Goal: Task Accomplishment & Management: Complete application form

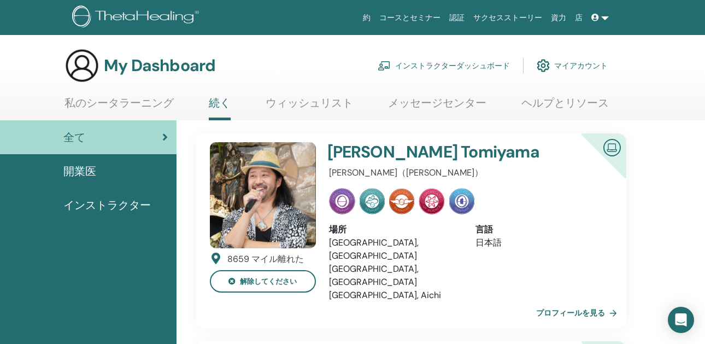
click at [456, 67] on link "インストラクターダッシュボード" at bounding box center [444, 66] width 132 height 24
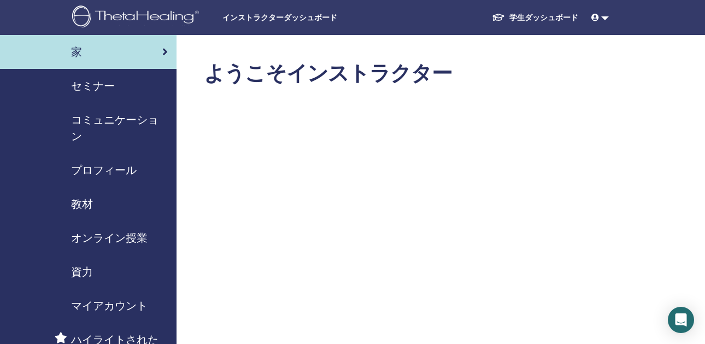
click at [116, 86] on div "セミナー" at bounding box center [88, 86] width 159 height 16
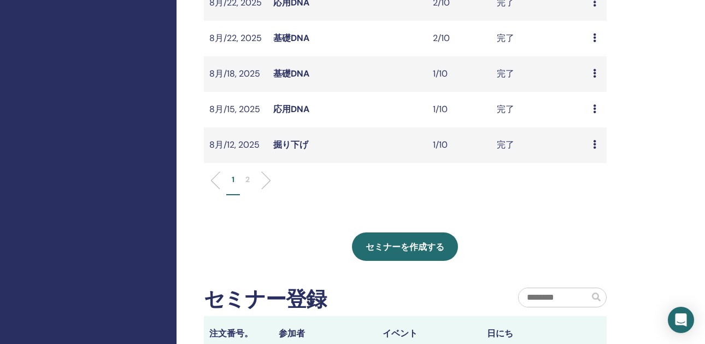
scroll to position [418, 0]
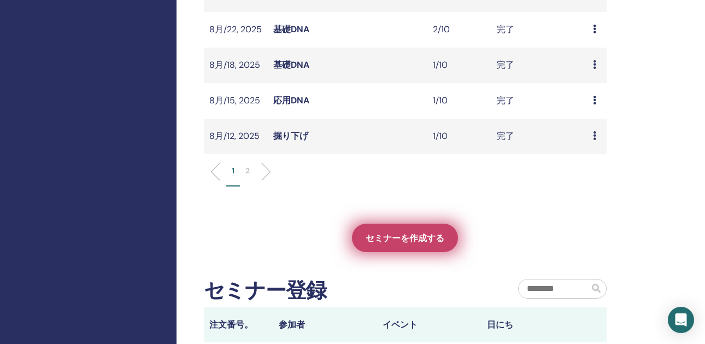
click at [381, 243] on span "セミナーを作成する" at bounding box center [405, 237] width 79 height 11
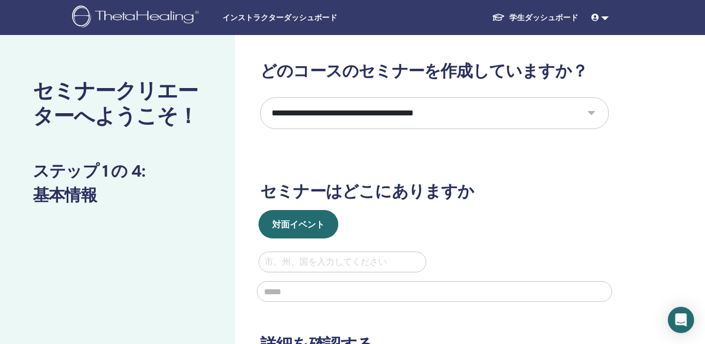
click at [371, 118] on select "**********" at bounding box center [434, 113] width 349 height 32
select select "*"
click at [260, 97] on select "**********" at bounding box center [434, 113] width 349 height 32
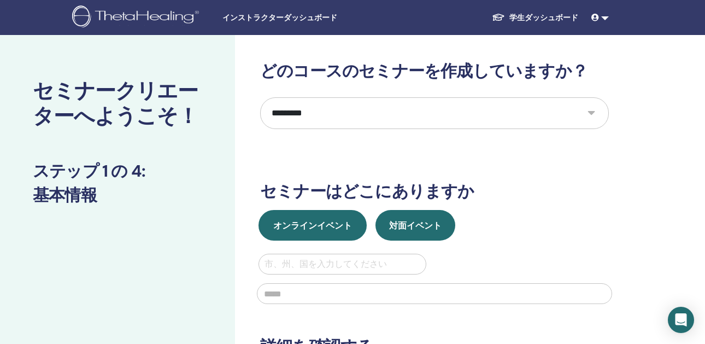
click at [335, 229] on span "オンラインイベント" at bounding box center [312, 225] width 79 height 11
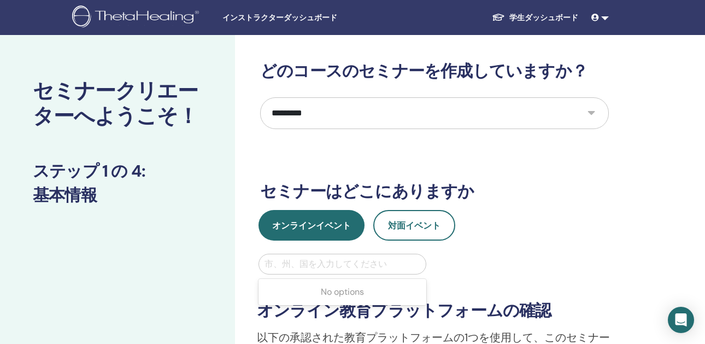
click at [310, 265] on div at bounding box center [343, 263] width 156 height 15
type input "*"
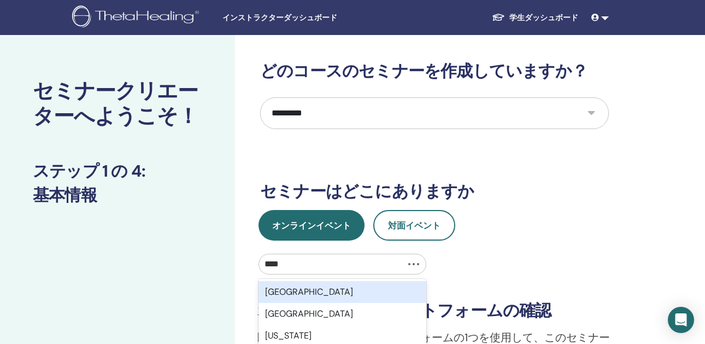
type input "*****"
click at [314, 292] on div "Aichi, JPN" at bounding box center [343, 292] width 168 height 22
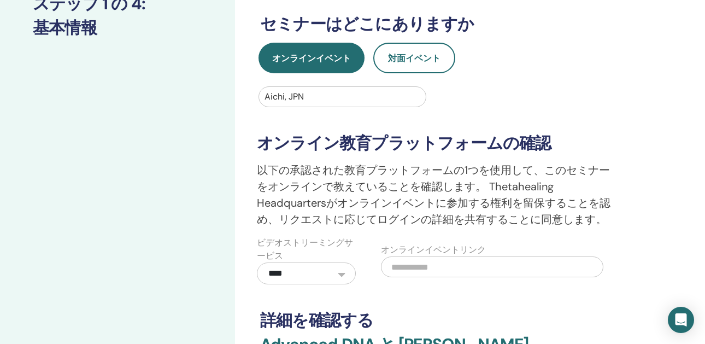
scroll to position [179, 0]
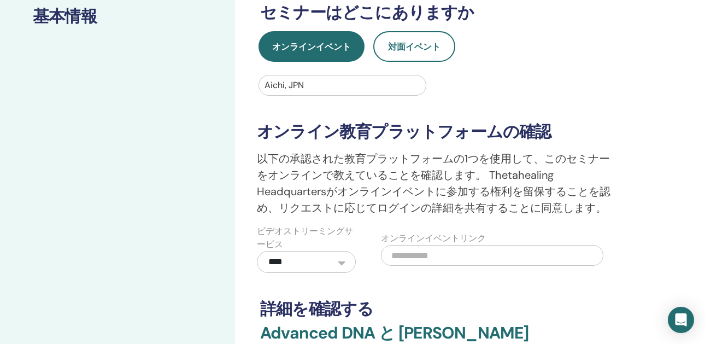
click at [416, 258] on input "text" at bounding box center [492, 255] width 223 height 21
paste input "**********"
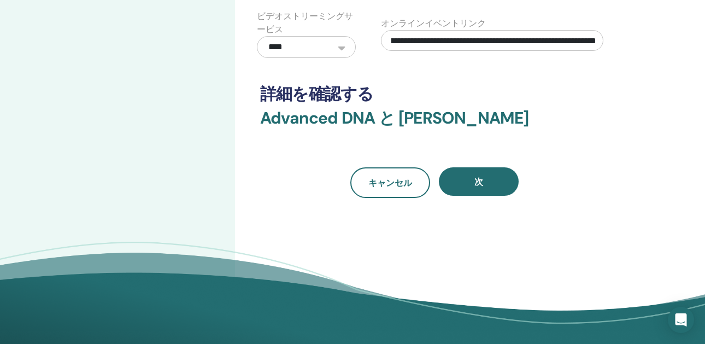
scroll to position [326, 0]
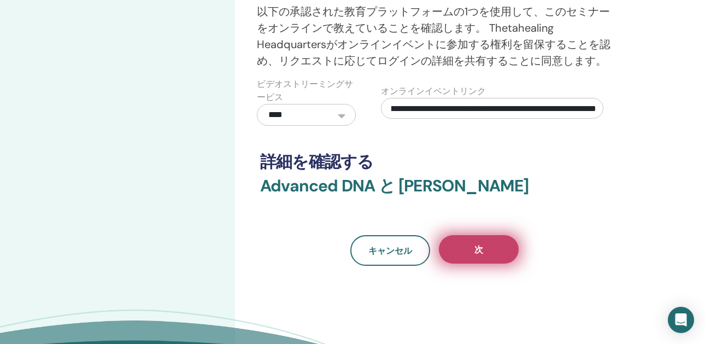
type input "**********"
click at [478, 253] on span "次" at bounding box center [479, 249] width 9 height 11
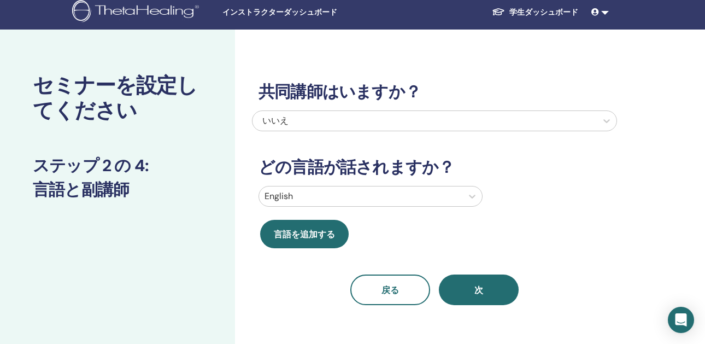
click at [282, 203] on div at bounding box center [361, 196] width 192 height 15
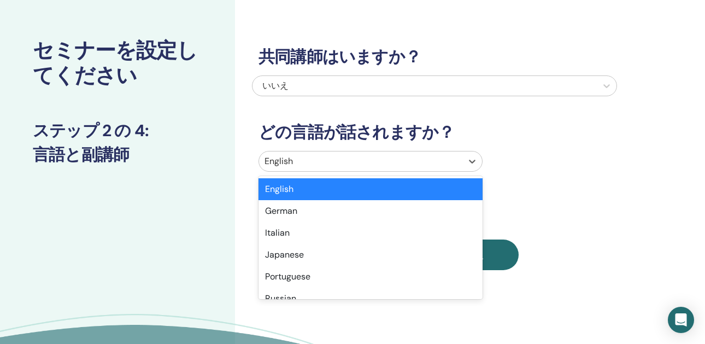
scroll to position [41, 0]
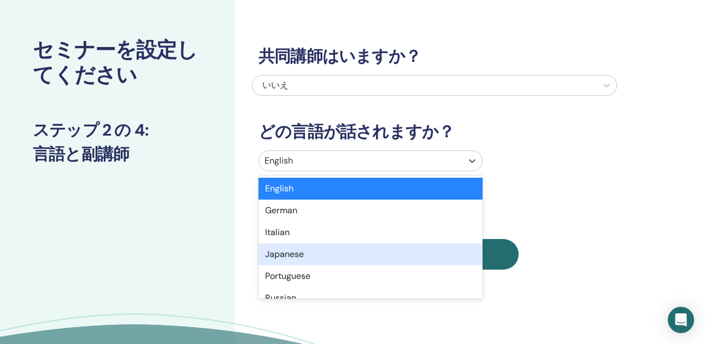
click at [288, 254] on div "Japanese" at bounding box center [371, 254] width 224 height 22
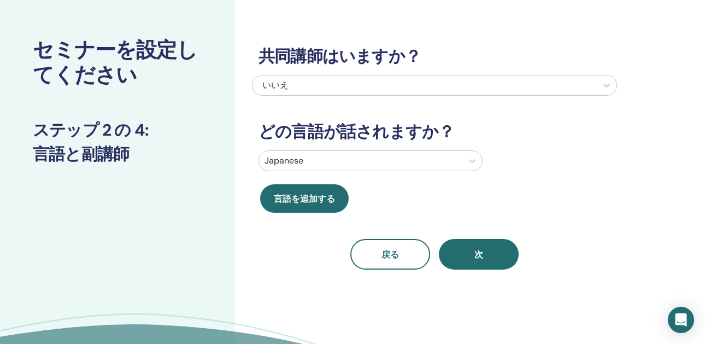
click at [488, 250] on button "次" at bounding box center [479, 254] width 80 height 31
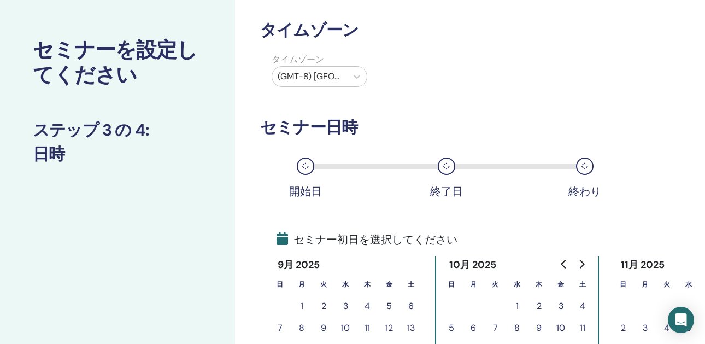
click at [315, 73] on div at bounding box center [310, 76] width 64 height 15
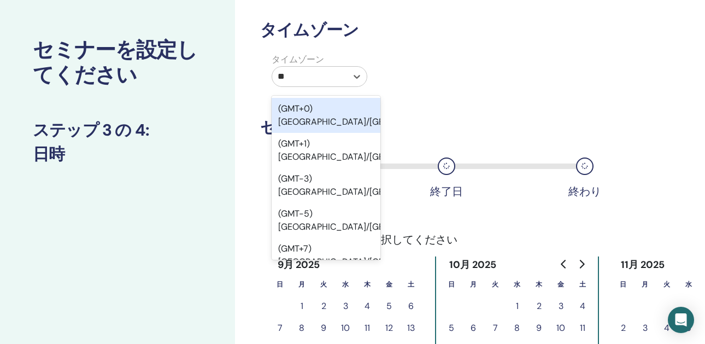
type input "***"
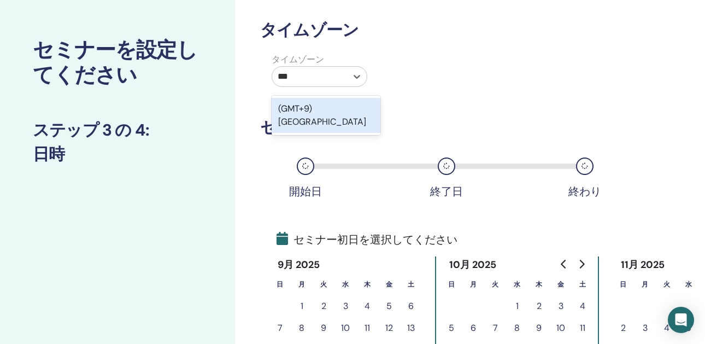
click at [332, 107] on div "(GMT+9) [GEOGRAPHIC_DATA]" at bounding box center [326, 115] width 109 height 35
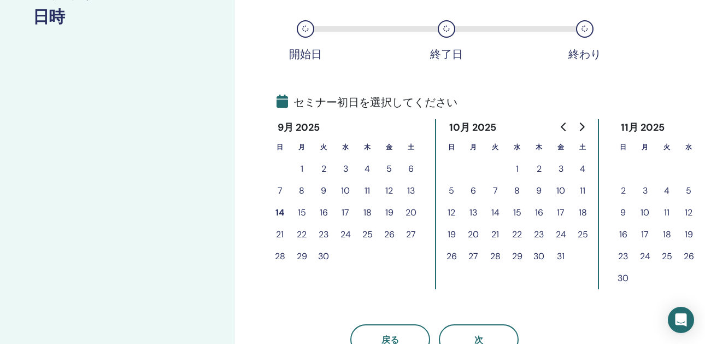
scroll to position [180, 0]
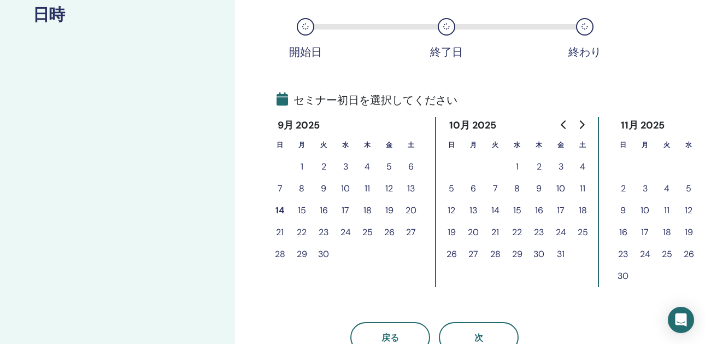
click at [390, 190] on button "12" at bounding box center [389, 189] width 22 height 22
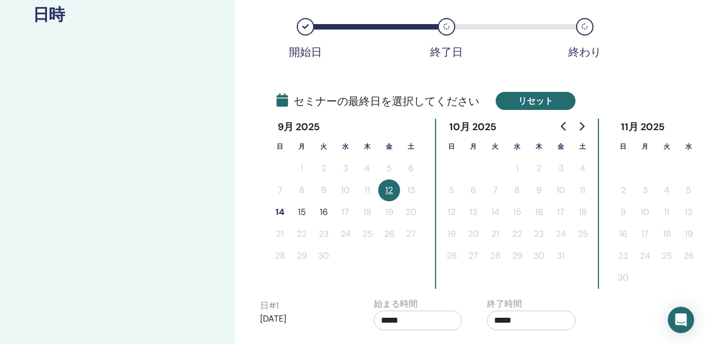
click at [535, 100] on button "リセット" at bounding box center [536, 101] width 80 height 18
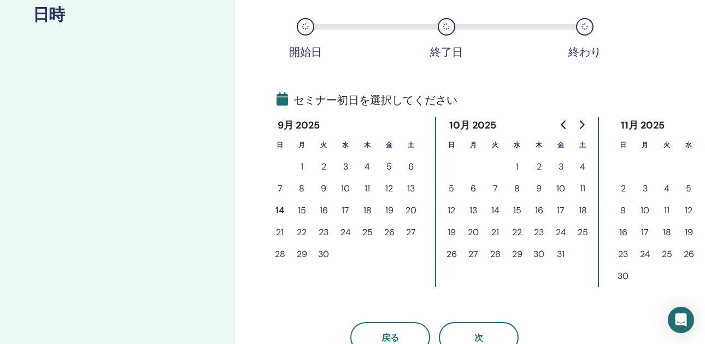
click at [411, 189] on button "13" at bounding box center [411, 189] width 22 height 22
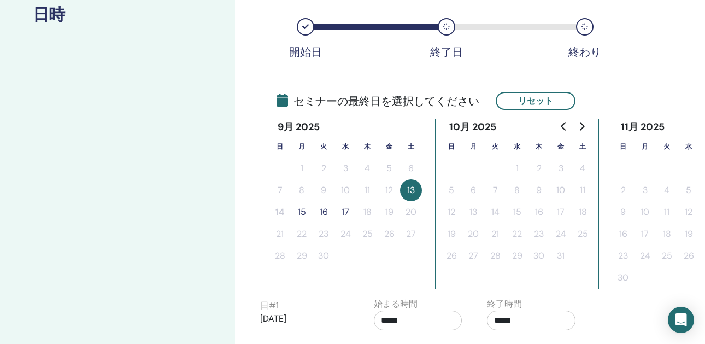
click at [303, 214] on button "15" at bounding box center [302, 212] width 22 height 22
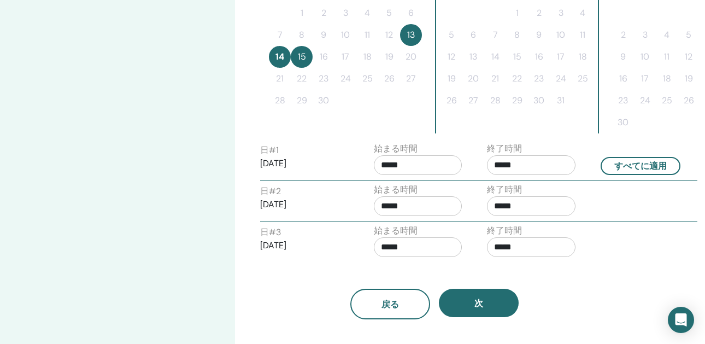
scroll to position [345, 0]
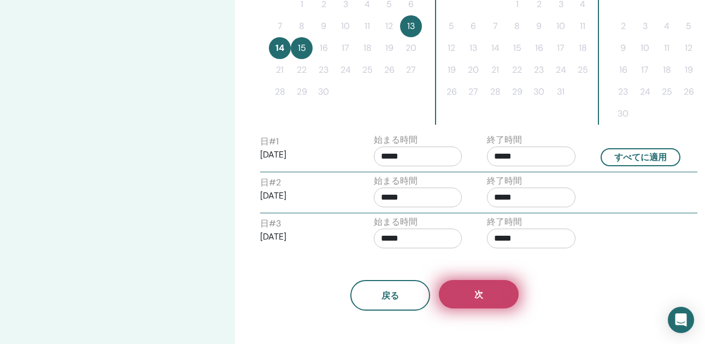
click at [469, 299] on button "次" at bounding box center [479, 294] width 80 height 28
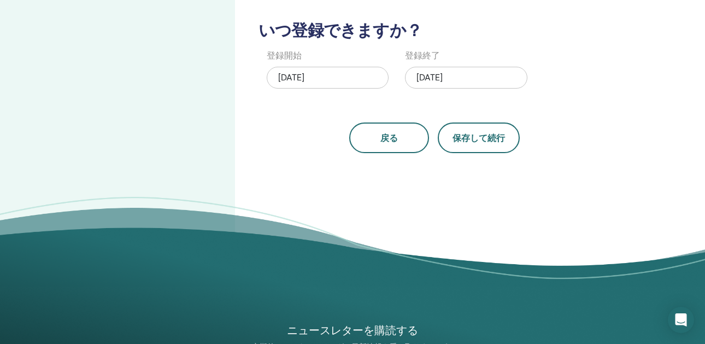
click at [452, 77] on div "[DATE]" at bounding box center [466, 78] width 122 height 22
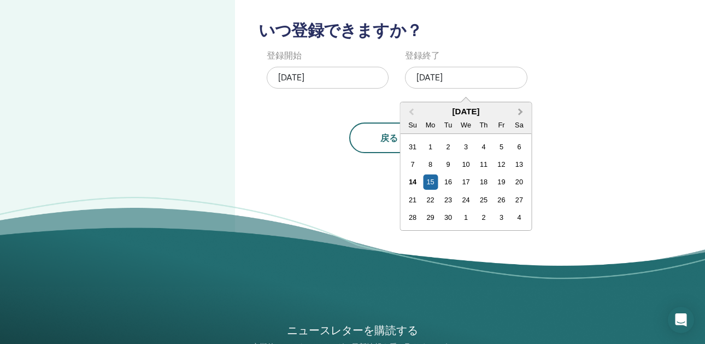
click at [523, 111] on button "Next Month" at bounding box center [521, 111] width 17 height 17
click at [507, 219] on div "31" at bounding box center [501, 217] width 15 height 15
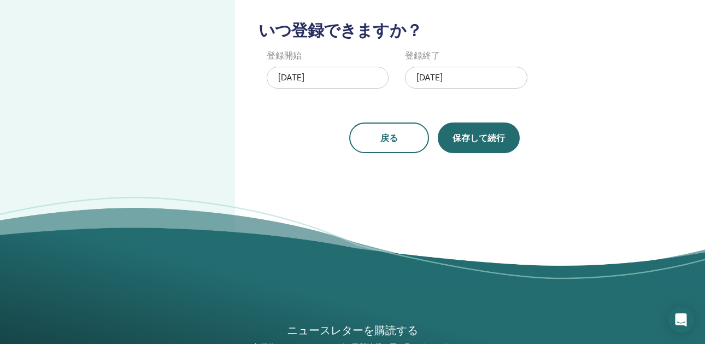
click at [485, 144] on button "保存して続行" at bounding box center [479, 137] width 82 height 31
click at [488, 131] on button "保存して続行" at bounding box center [479, 137] width 82 height 31
click at [437, 77] on div "[DATE]" at bounding box center [466, 78] width 122 height 22
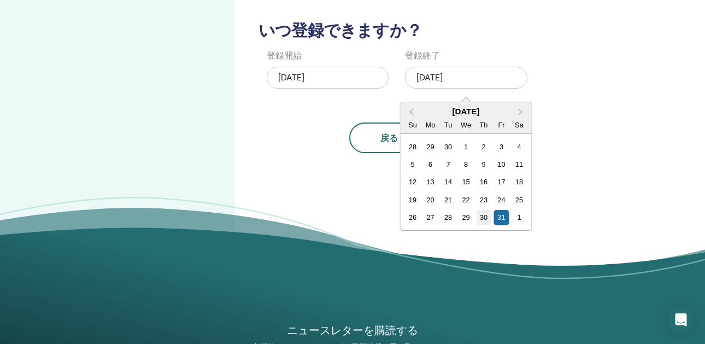
click at [485, 219] on div "30" at bounding box center [484, 217] width 15 height 15
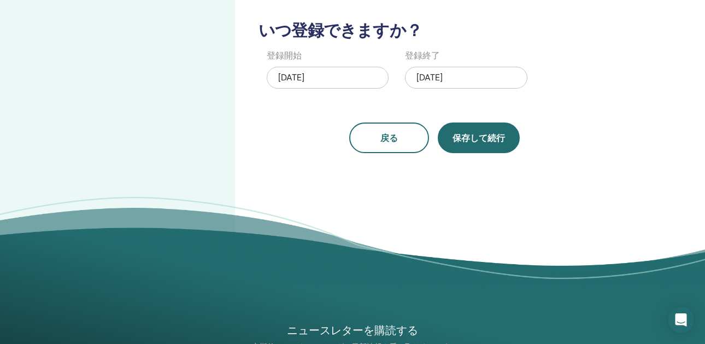
click at [502, 139] on span "保存して続行" at bounding box center [479, 137] width 52 height 11
click at [483, 137] on span "保存して続行" at bounding box center [479, 137] width 52 height 11
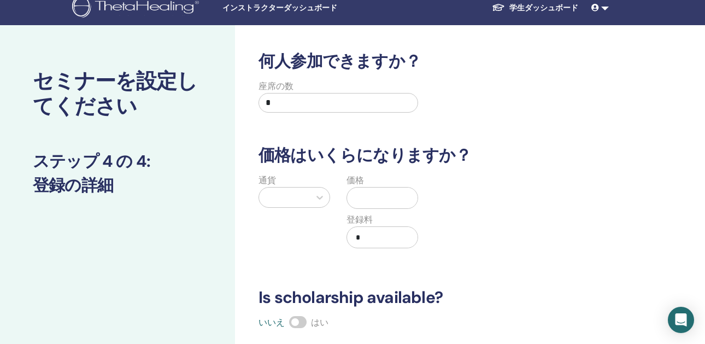
scroll to position [0, 0]
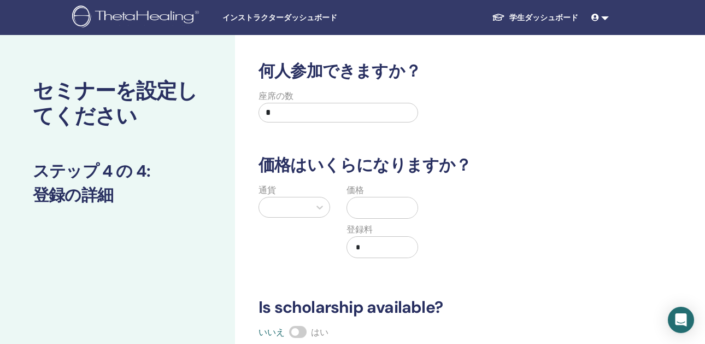
click at [351, 109] on input "*" at bounding box center [339, 113] width 160 height 20
type input "**"
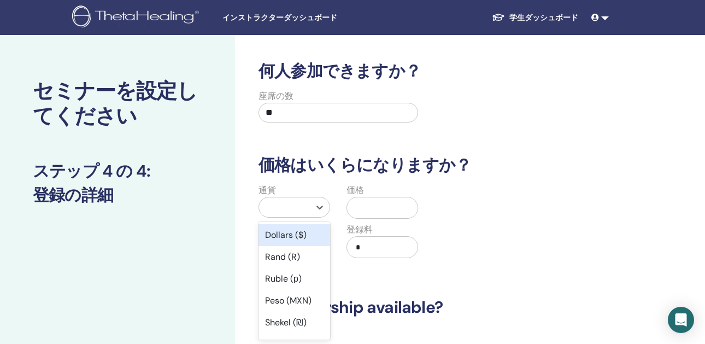
click at [287, 208] on div at bounding box center [285, 207] width 40 height 15
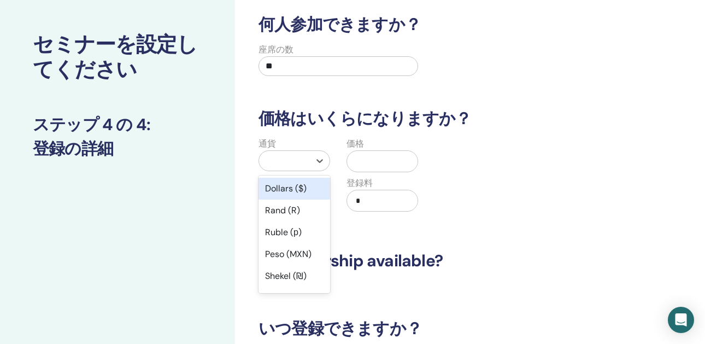
type input "*"
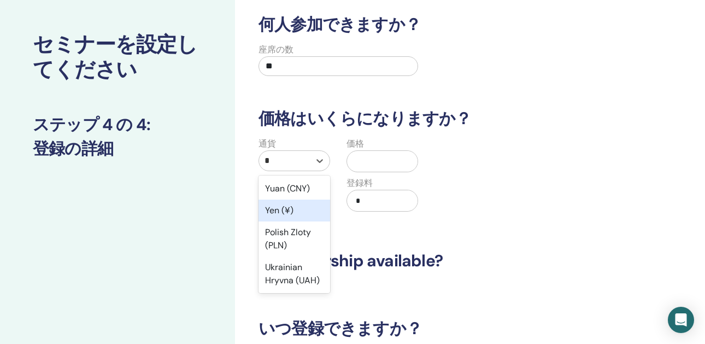
click at [277, 212] on div "Yen (¥)" at bounding box center [295, 211] width 72 height 22
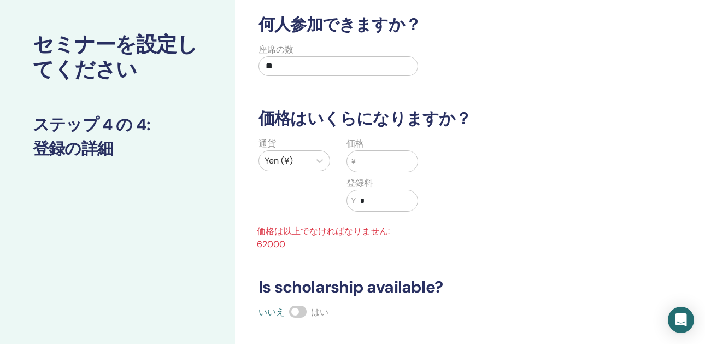
click at [368, 161] on input "text" at bounding box center [387, 161] width 62 height 21
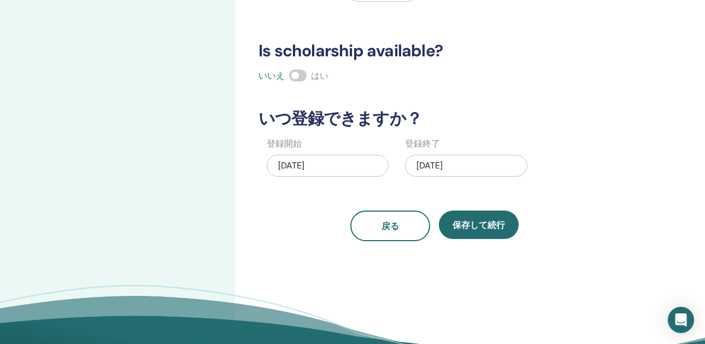
scroll to position [264, 0]
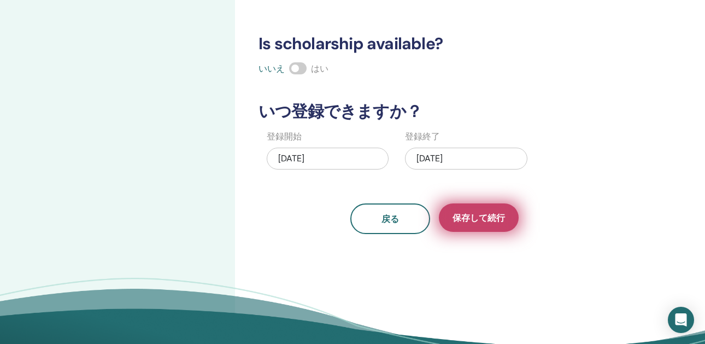
type input "*****"
click at [475, 220] on span "保存して続行" at bounding box center [479, 217] width 52 height 11
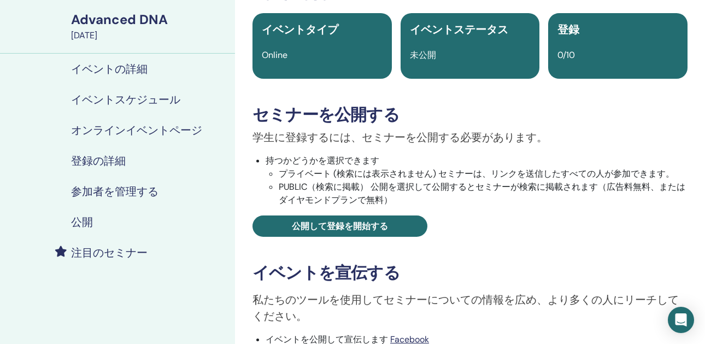
scroll to position [183, 0]
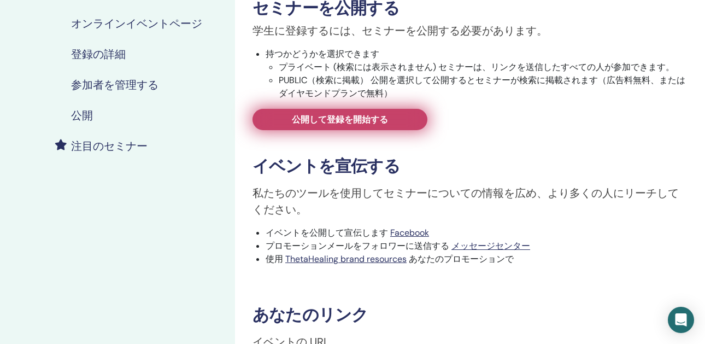
click at [415, 122] on link "公開して登録を開始する" at bounding box center [340, 119] width 175 height 21
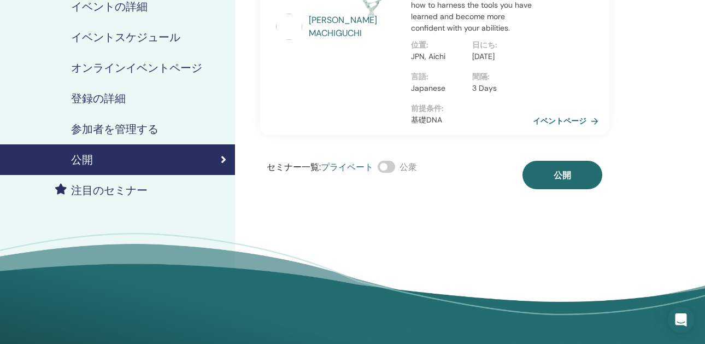
scroll to position [130, 0]
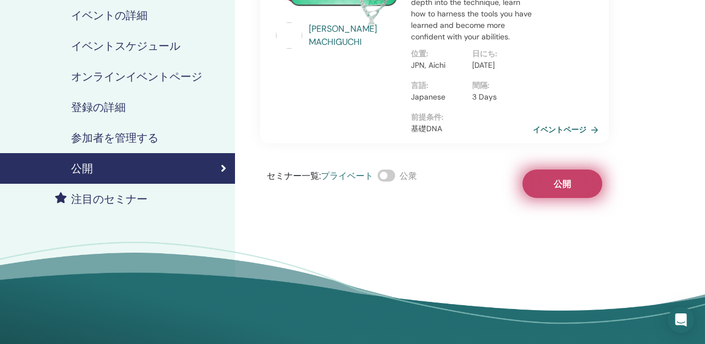
click at [534, 198] on button "公開" at bounding box center [563, 184] width 80 height 28
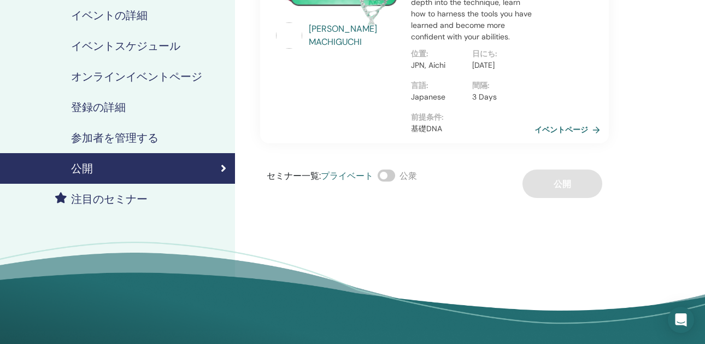
click at [543, 138] on link "イベントページ" at bounding box center [570, 129] width 70 height 16
